Goal: Transaction & Acquisition: Purchase product/service

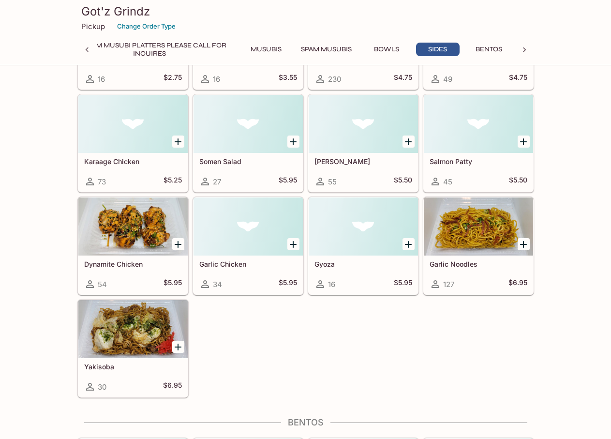
scroll to position [1967, 0]
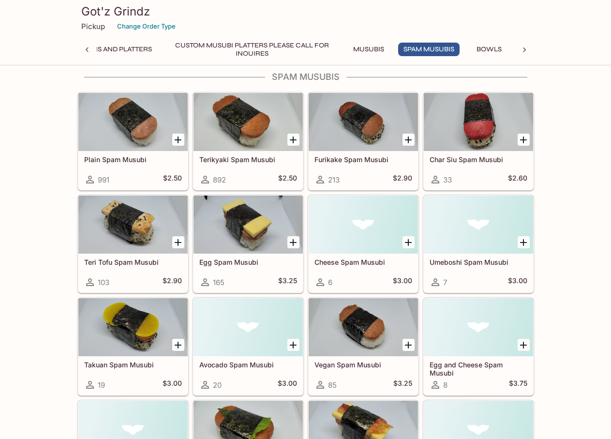
scroll to position [968, 0]
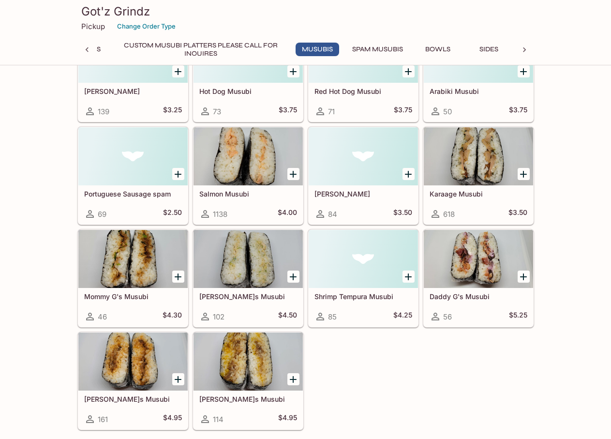
scroll to position [484, 0]
